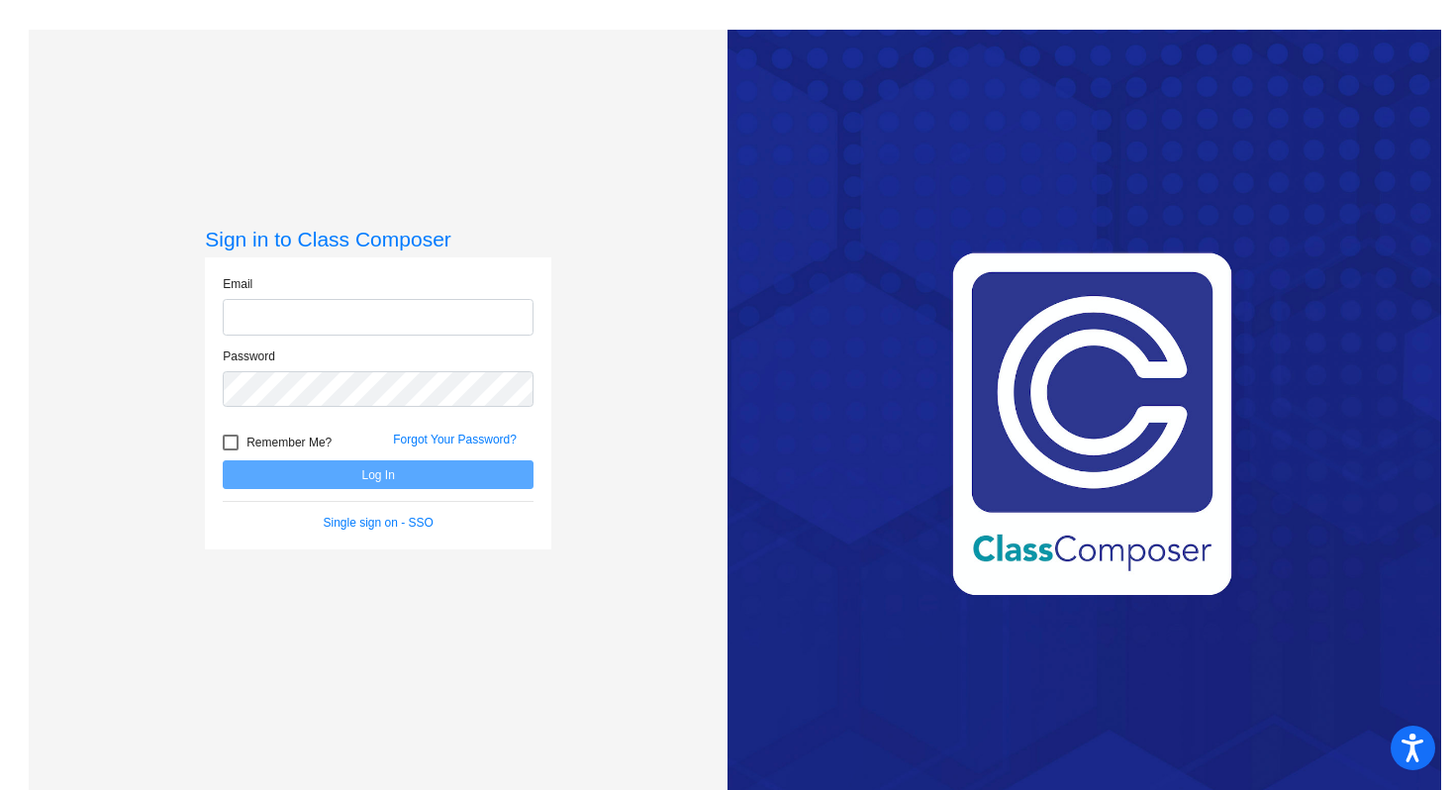
type input "[PERSON_NAME][EMAIL_ADDRESS][PERSON_NAME][DOMAIN_NAME]"
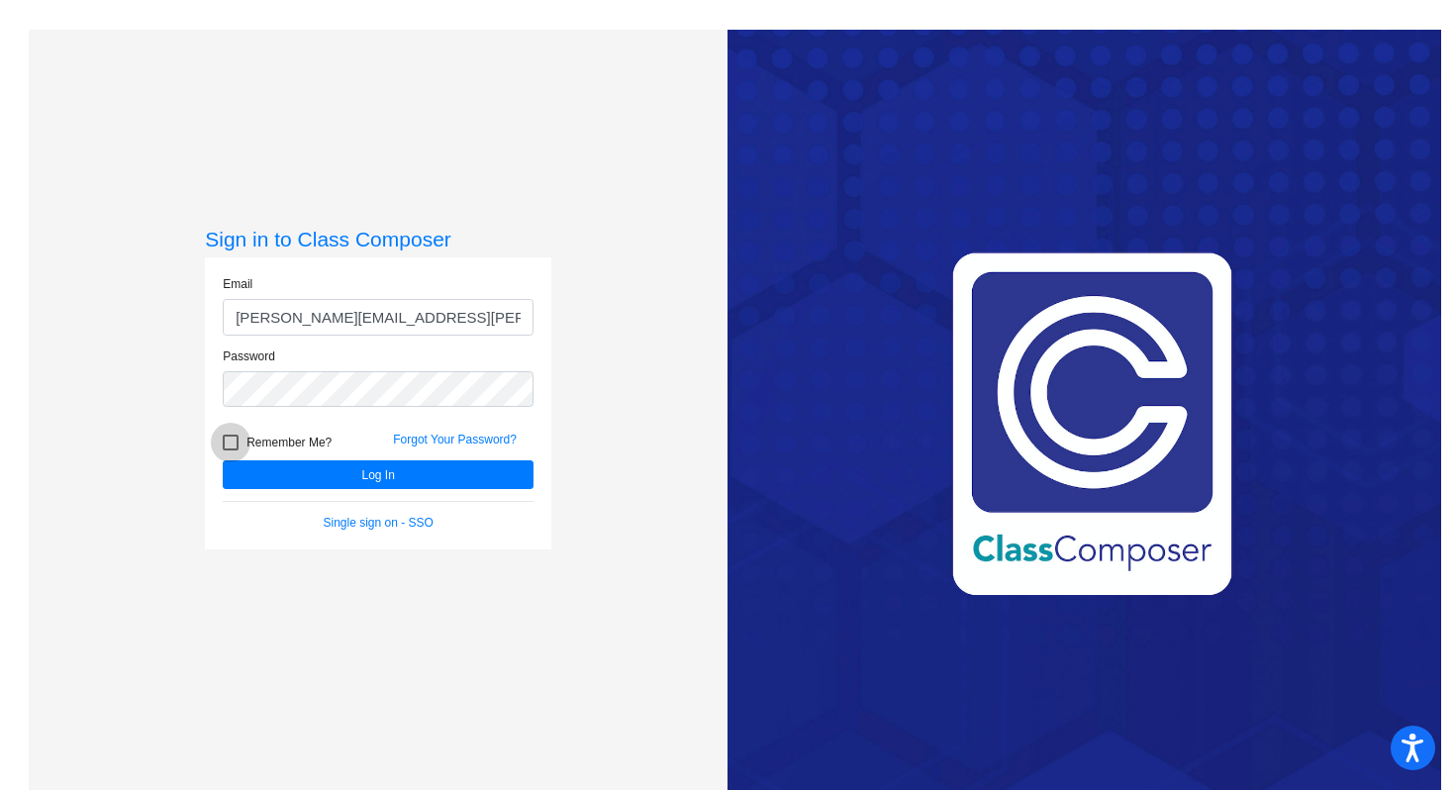
click at [223, 443] on div at bounding box center [231, 442] width 16 height 16
click at [230, 450] on input "Remember Me?" at bounding box center [230, 450] width 1 height 1
checkbox input "true"
click at [308, 479] on button "Log In" at bounding box center [378, 474] width 311 height 29
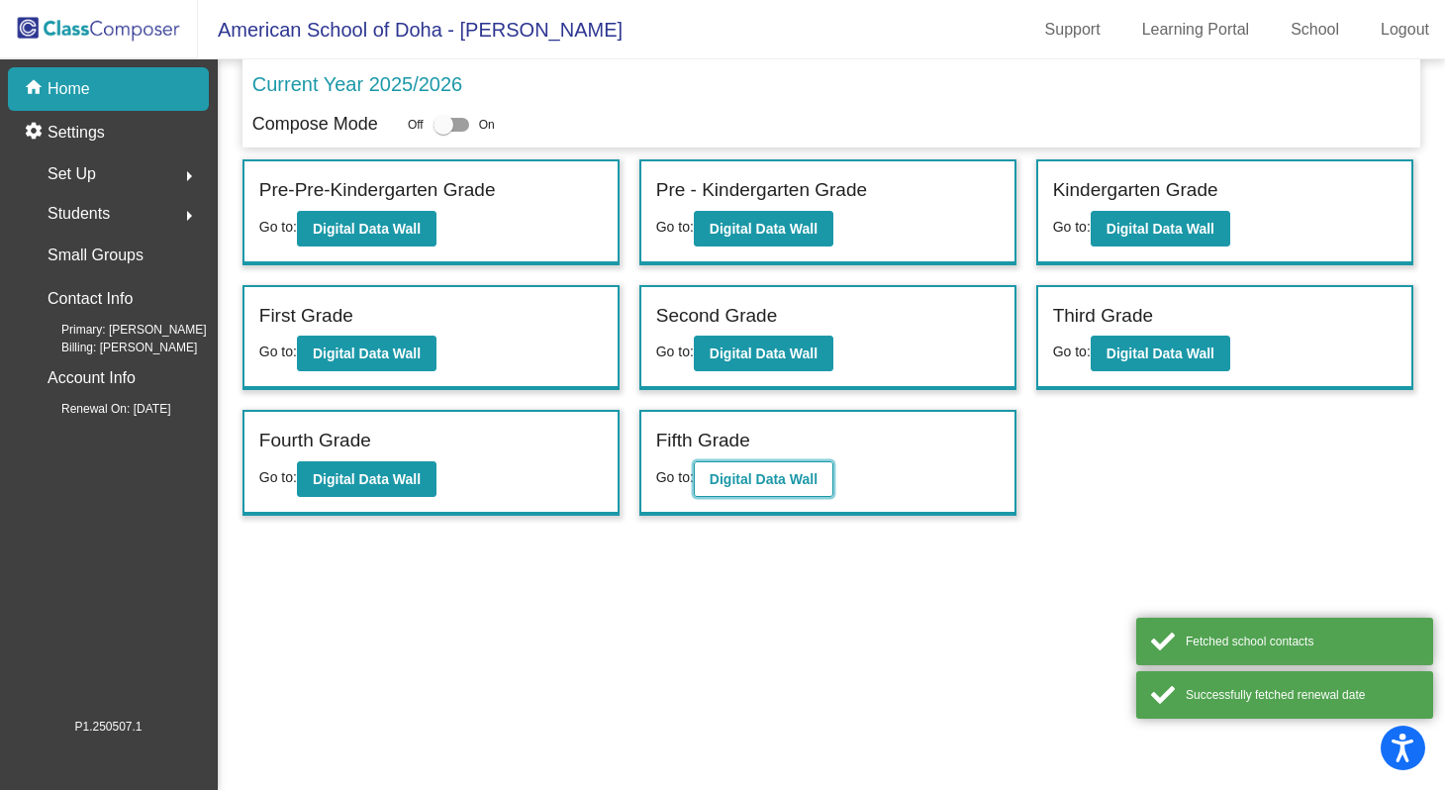
click at [808, 483] on b "Digital Data Wall" at bounding box center [764, 479] width 108 height 16
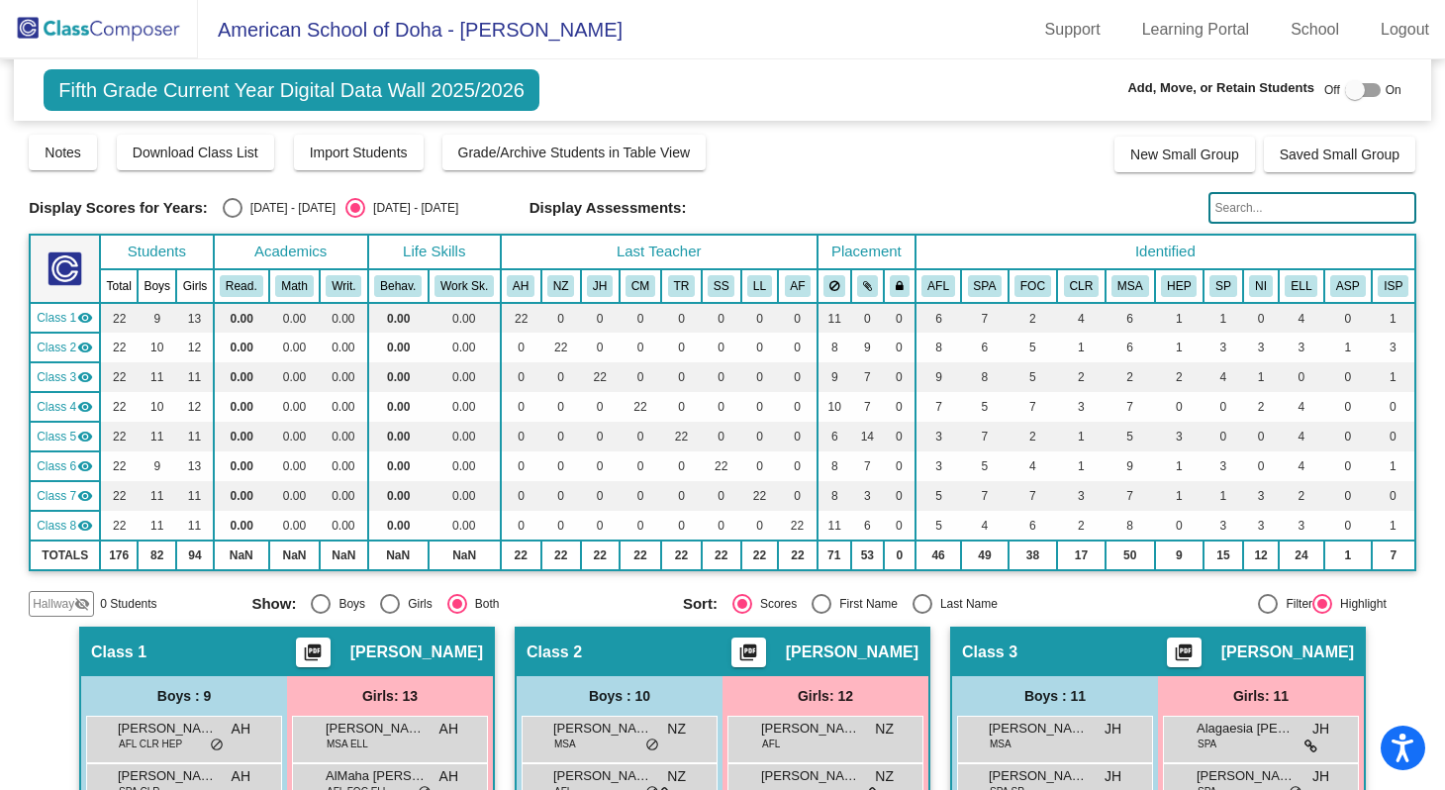
click at [808, 483] on td "0" at bounding box center [798, 496] width 40 height 30
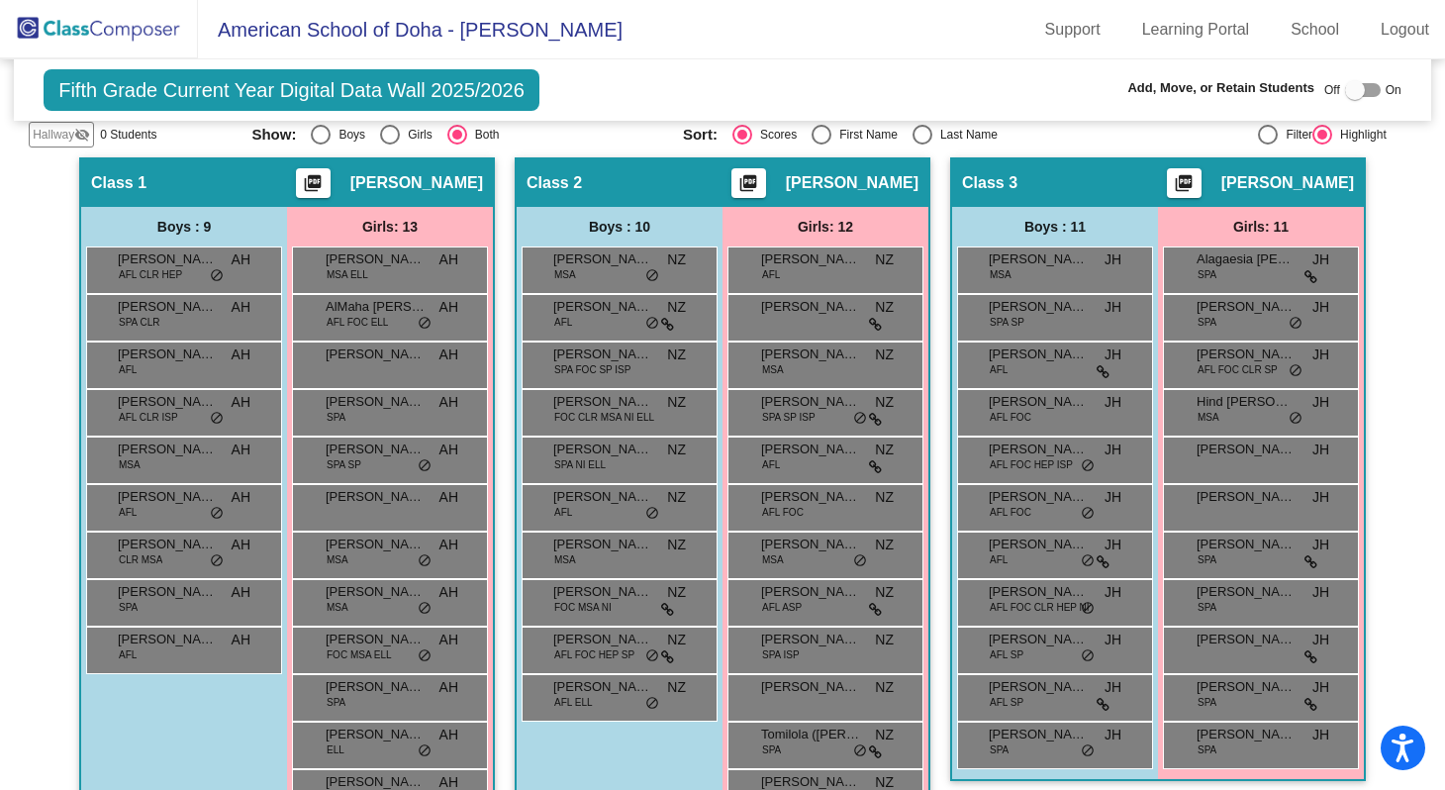
scroll to position [467, 0]
